Goal: Book appointment/travel/reservation

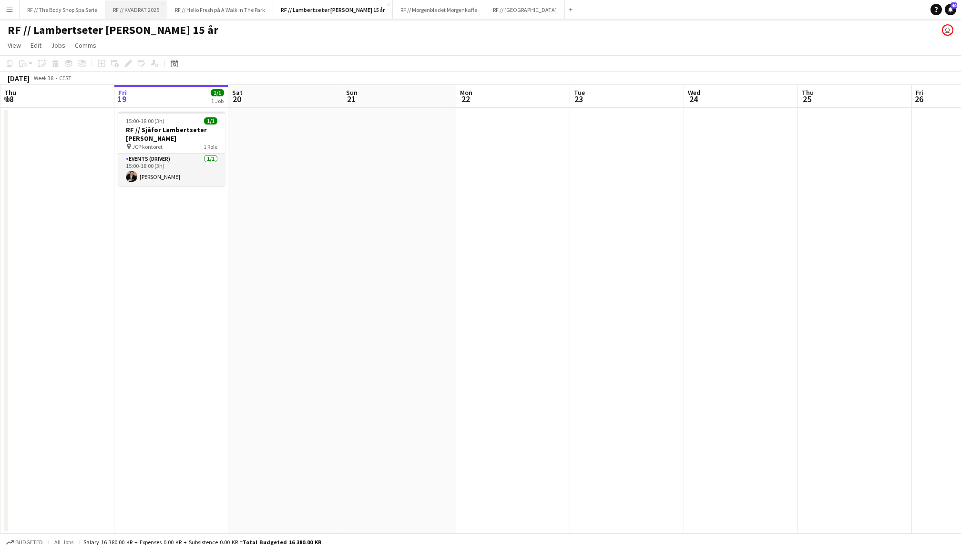
click at [123, 10] on button "RF // KVADRAT 2025 Close" at bounding box center [136, 9] width 62 height 19
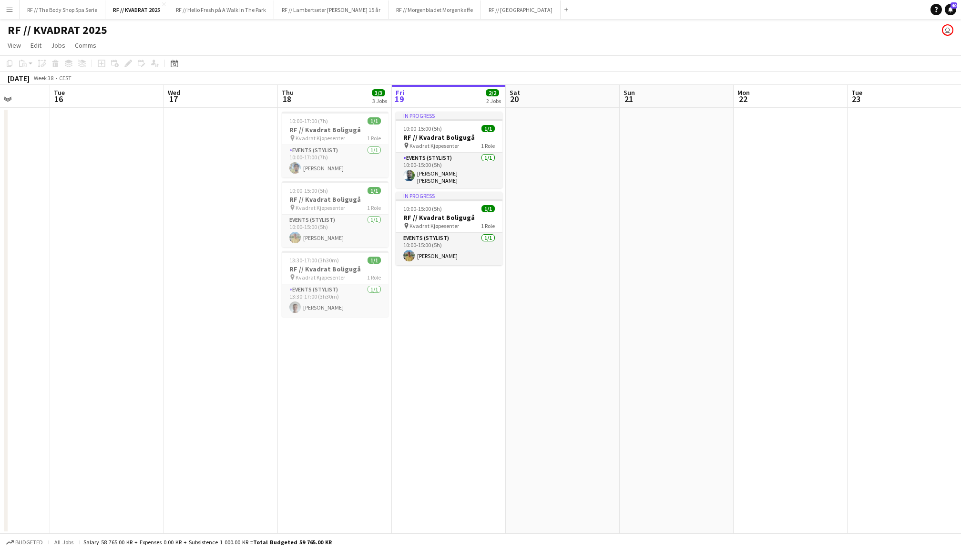
scroll to position [0, 271]
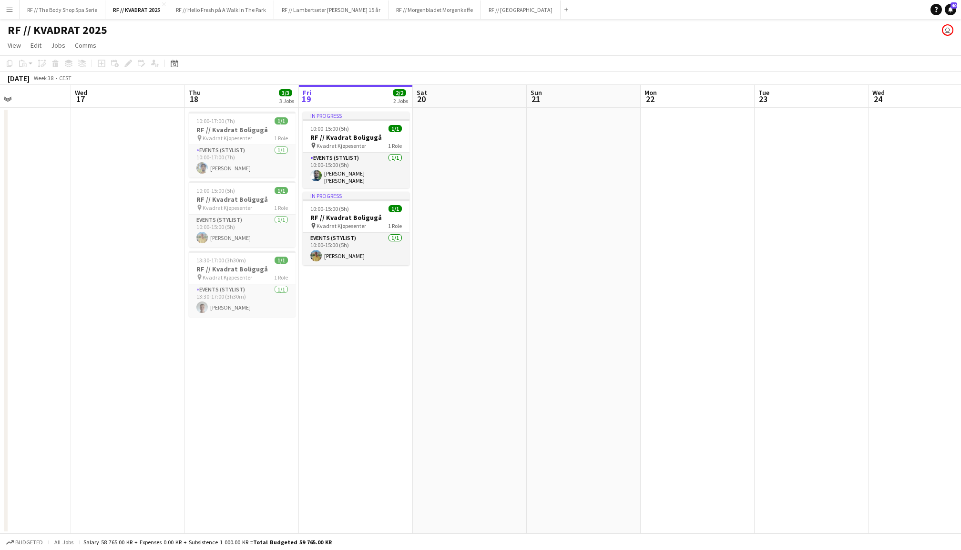
click at [595, 193] on app-date-cell at bounding box center [584, 321] width 114 height 426
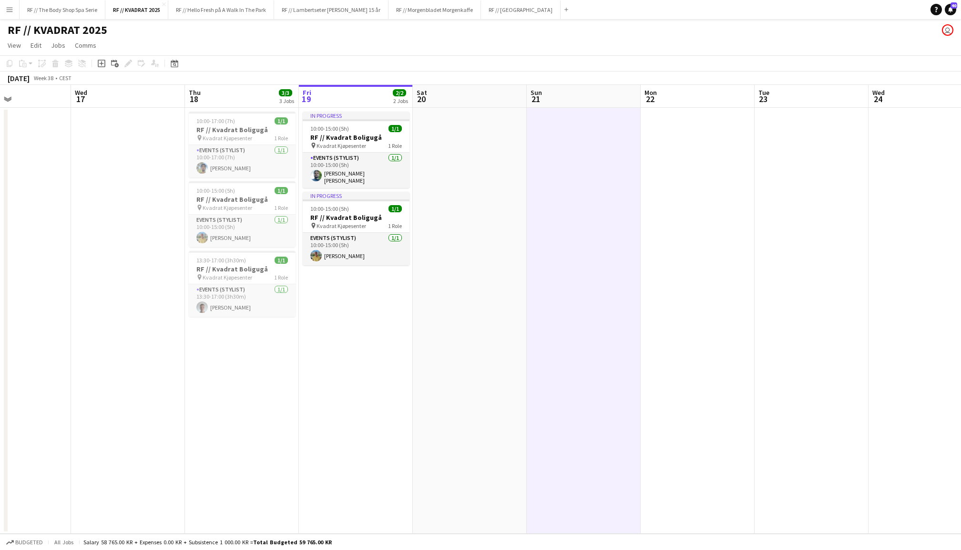
click at [475, 185] on app-date-cell at bounding box center [470, 321] width 114 height 426
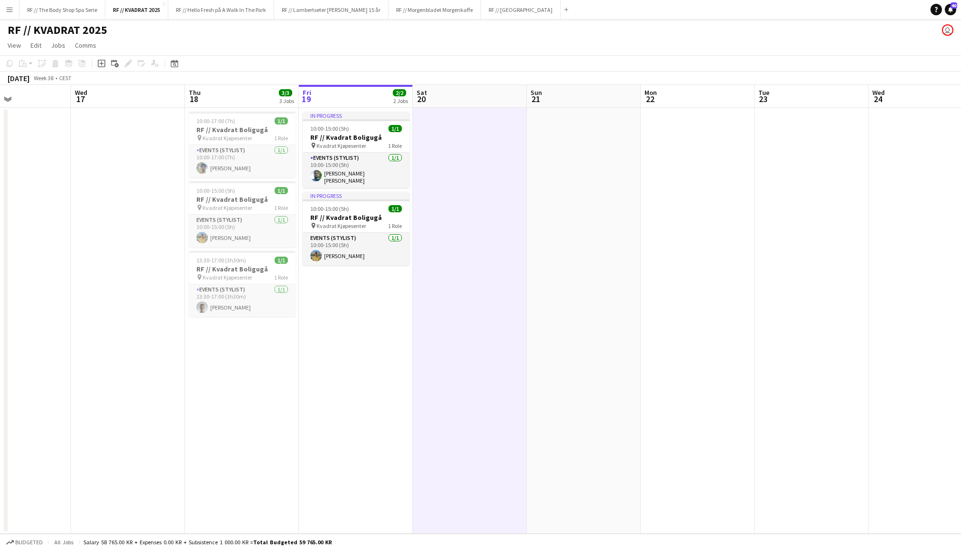
click at [687, 201] on app-date-cell at bounding box center [698, 321] width 114 height 426
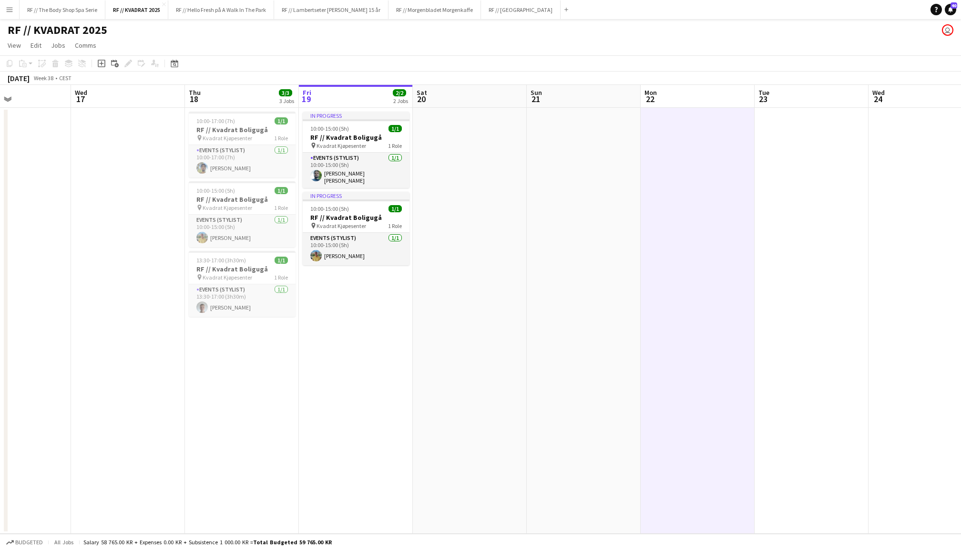
click at [498, 190] on app-date-cell at bounding box center [470, 321] width 114 height 426
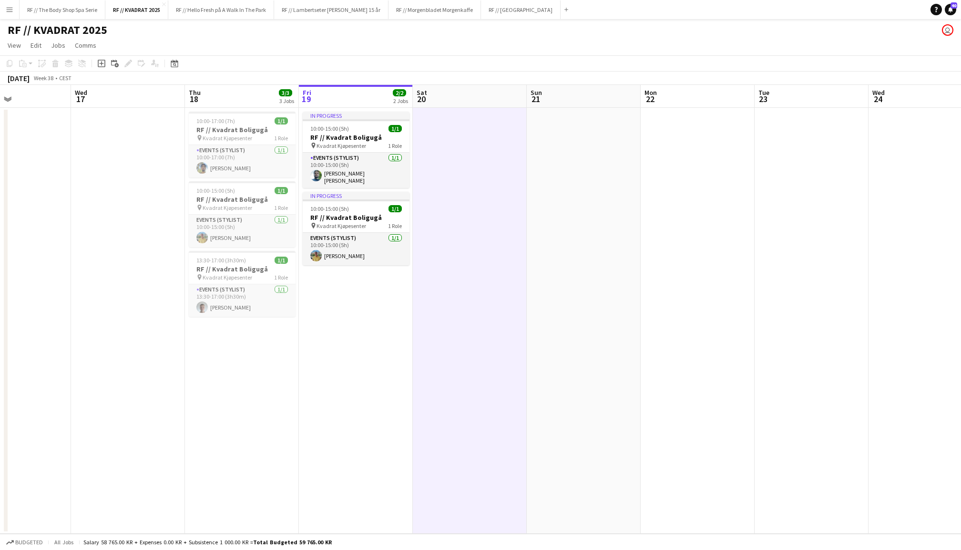
click at [577, 193] on app-date-cell at bounding box center [584, 321] width 114 height 426
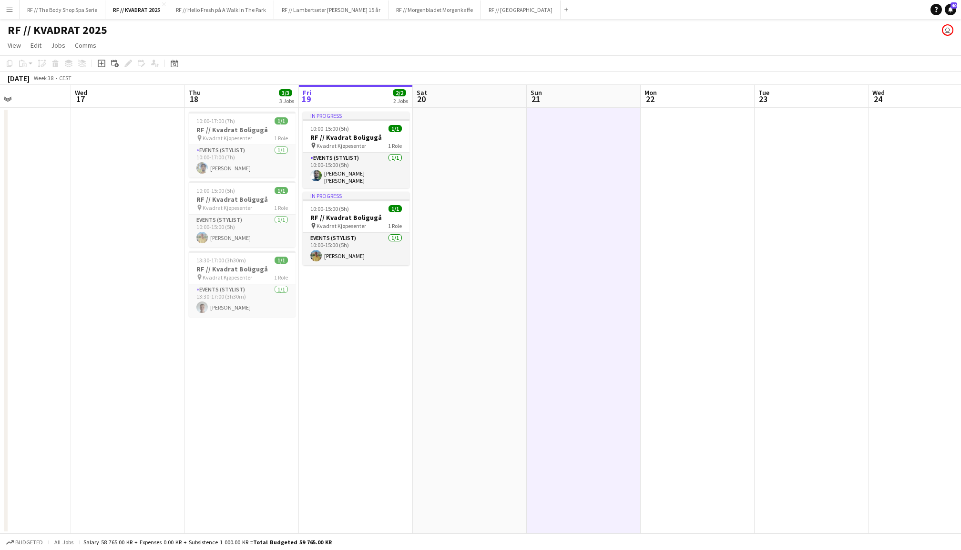
click at [452, 247] on app-date-cell at bounding box center [470, 321] width 114 height 426
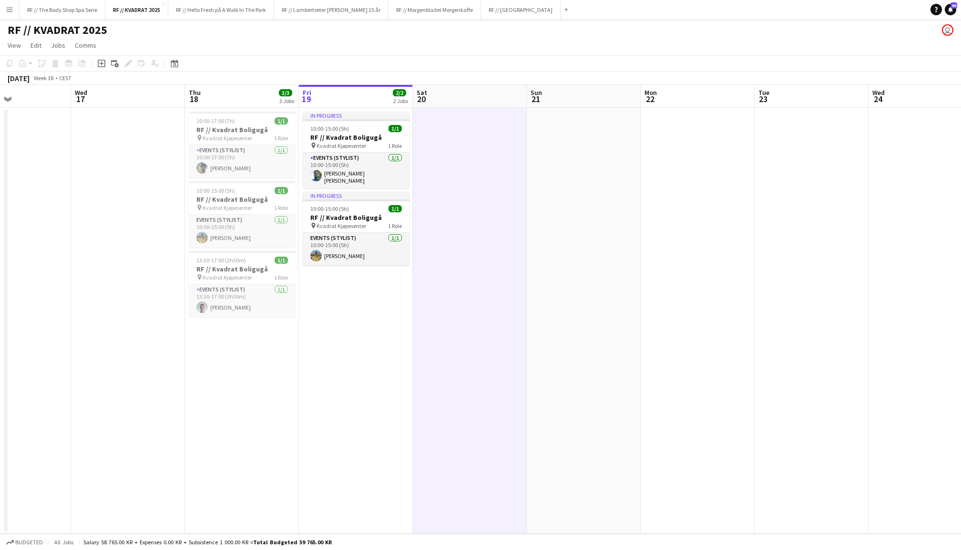
click at [634, 250] on app-date-cell at bounding box center [584, 321] width 114 height 426
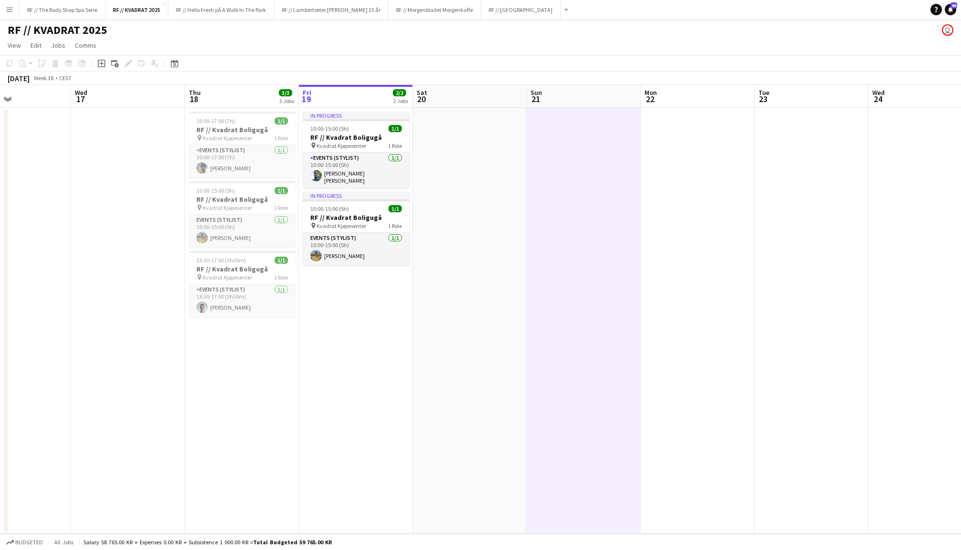
click at [708, 250] on app-date-cell at bounding box center [698, 321] width 114 height 426
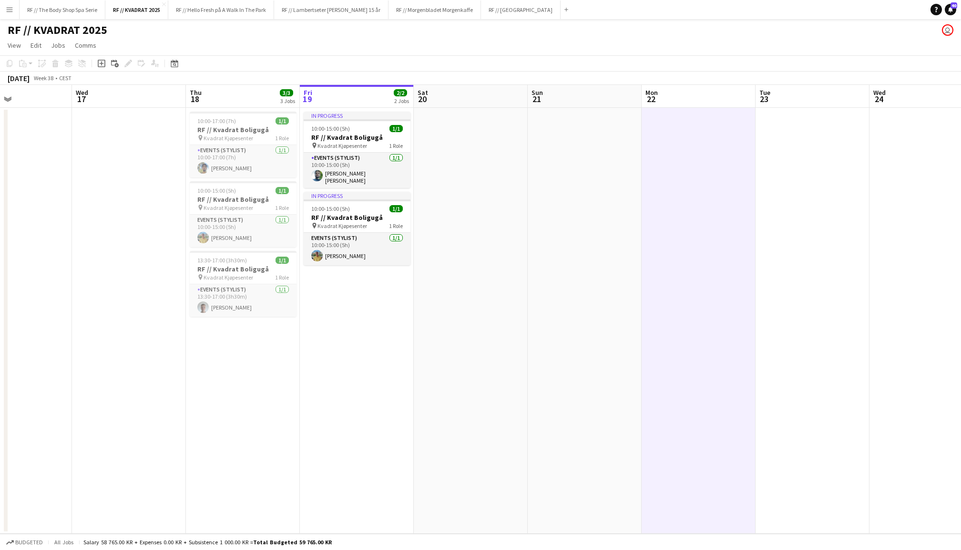
click at [510, 224] on app-date-cell at bounding box center [471, 321] width 114 height 426
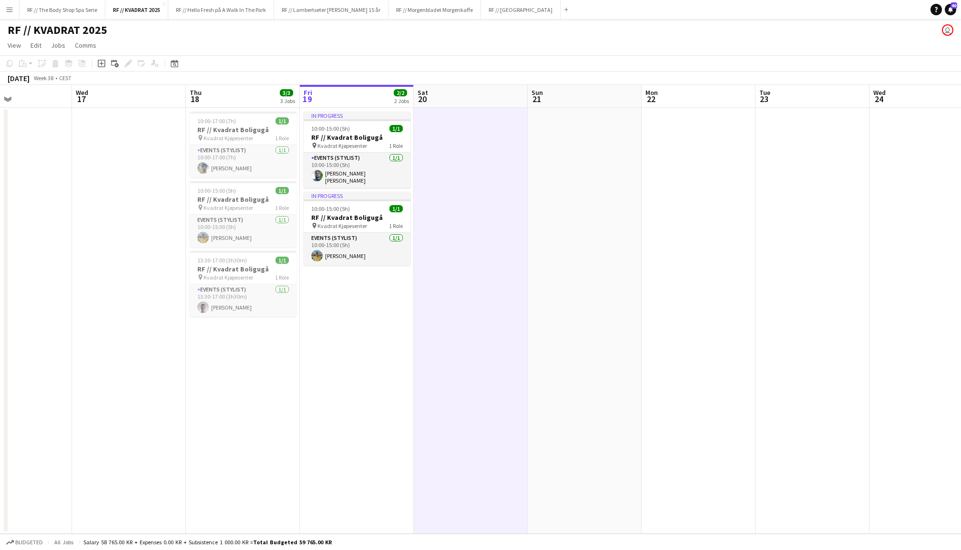
click at [573, 215] on app-date-cell at bounding box center [585, 321] width 114 height 426
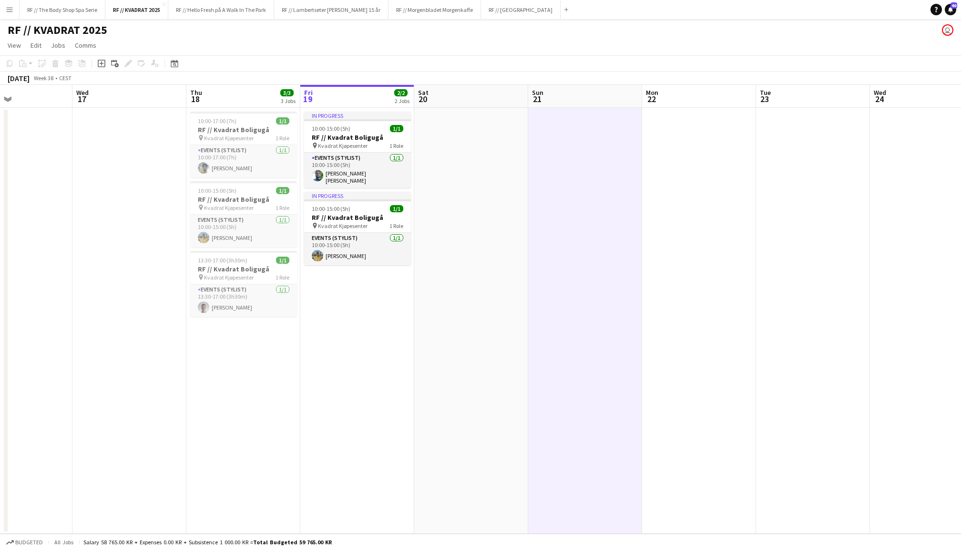
click at [703, 220] on app-date-cell at bounding box center [699, 321] width 114 height 426
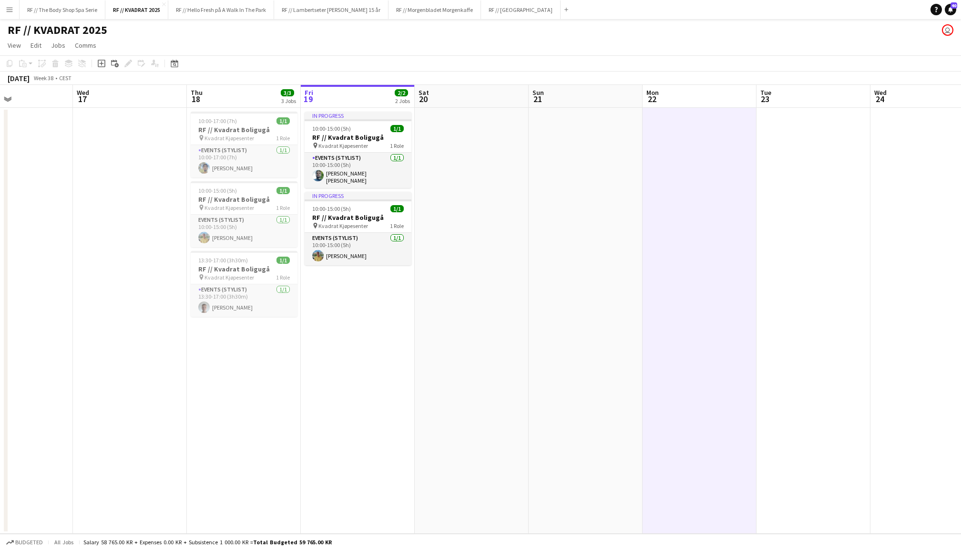
click at [470, 235] on app-date-cell at bounding box center [472, 321] width 114 height 426
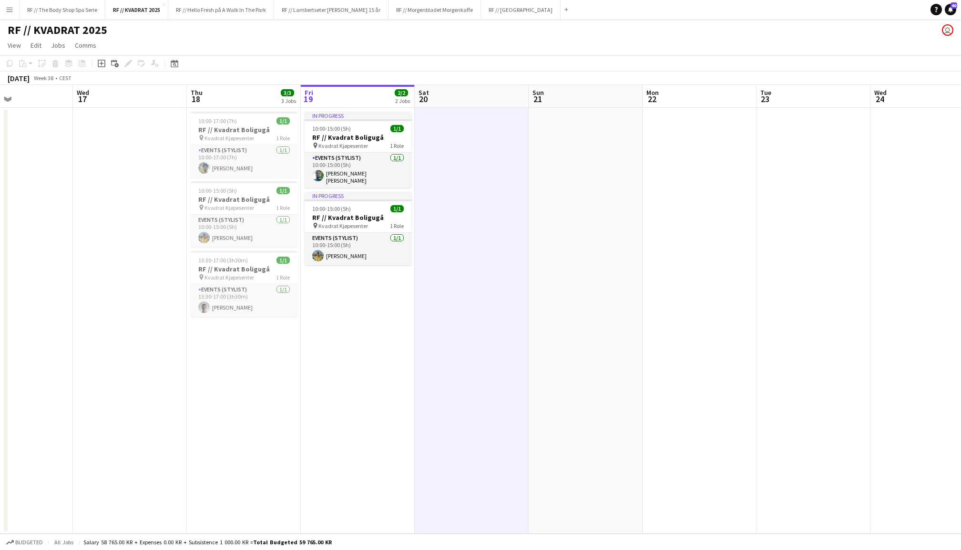
click at [617, 235] on app-date-cell at bounding box center [586, 321] width 114 height 426
